Goal: Information Seeking & Learning: Learn about a topic

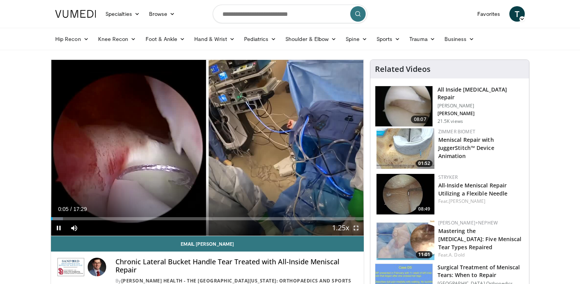
click at [355, 227] on span "Video Player" at bounding box center [355, 227] width 15 height 15
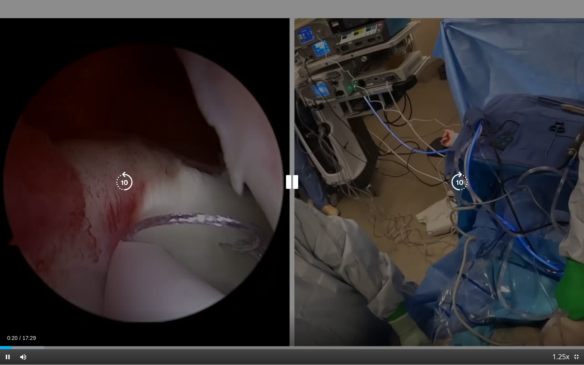
click at [367, 203] on div "10 seconds Tap to unmute" at bounding box center [292, 182] width 584 height 364
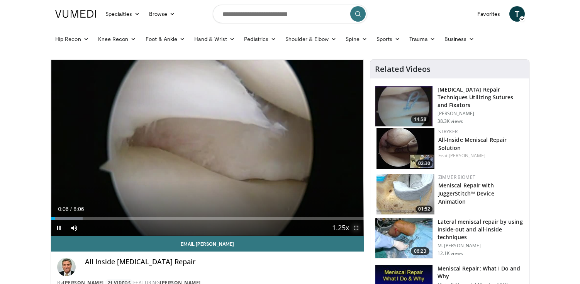
click at [357, 226] on span "Video Player" at bounding box center [355, 227] width 15 height 15
